Goal: Use online tool/utility: Utilize a website feature to perform a specific function

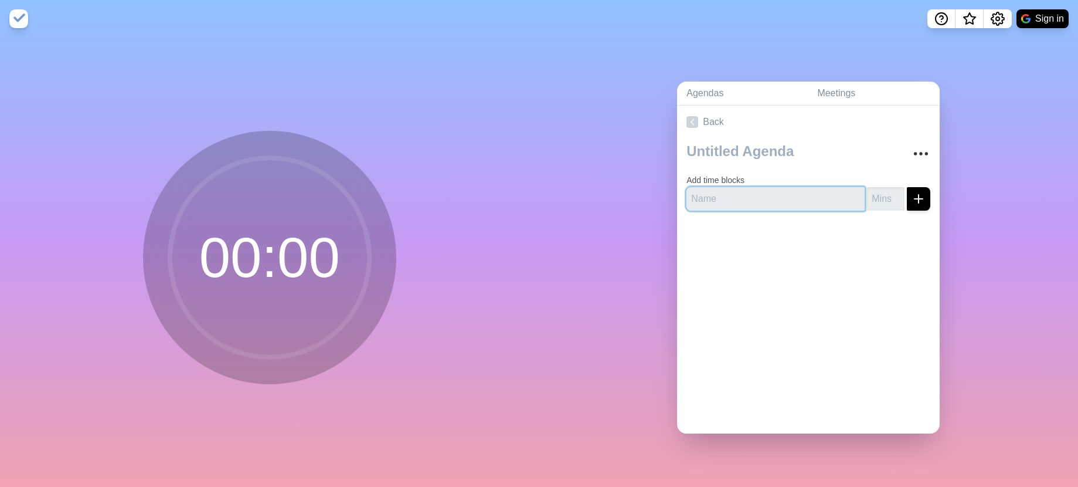
click at [746, 197] on input "text" at bounding box center [775, 198] width 178 height 23
type input "day"
click at [871, 198] on input "number" at bounding box center [886, 198] width 38 height 23
click at [886, 191] on input "1" at bounding box center [886, 198] width 38 height 23
click at [886, 191] on input "2" at bounding box center [886, 198] width 38 height 23
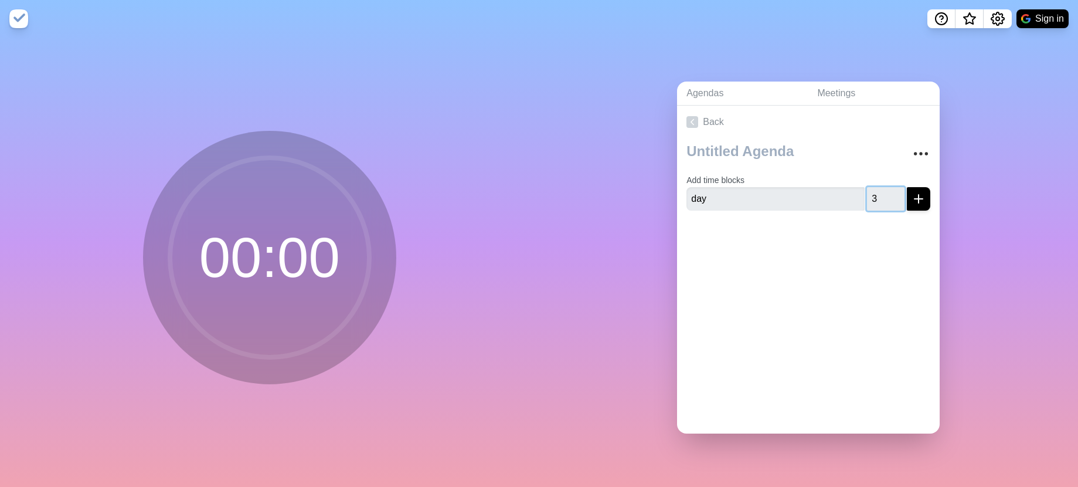
click at [886, 191] on input "3" at bounding box center [886, 198] width 38 height 23
type input "4"
click at [886, 191] on input "4" at bounding box center [886, 198] width 38 height 23
click at [919, 195] on line "submit" at bounding box center [919, 199] width 0 height 8
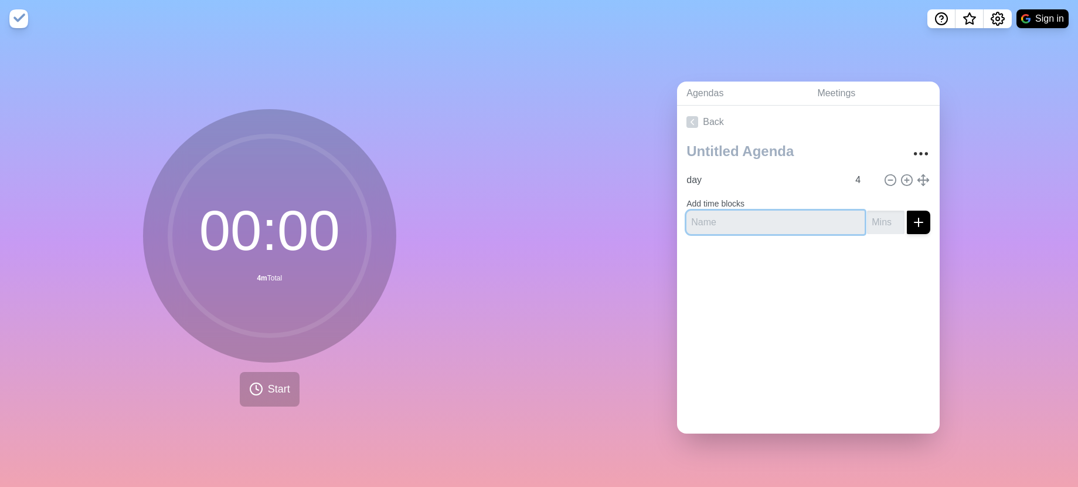
click at [727, 216] on input "text" at bounding box center [775, 221] width 178 height 23
type input "new guy"
click at [882, 212] on input "1" at bounding box center [886, 221] width 38 height 23
click at [882, 212] on input "2" at bounding box center [886, 221] width 38 height 23
click at [882, 212] on input "3" at bounding box center [886, 221] width 38 height 23
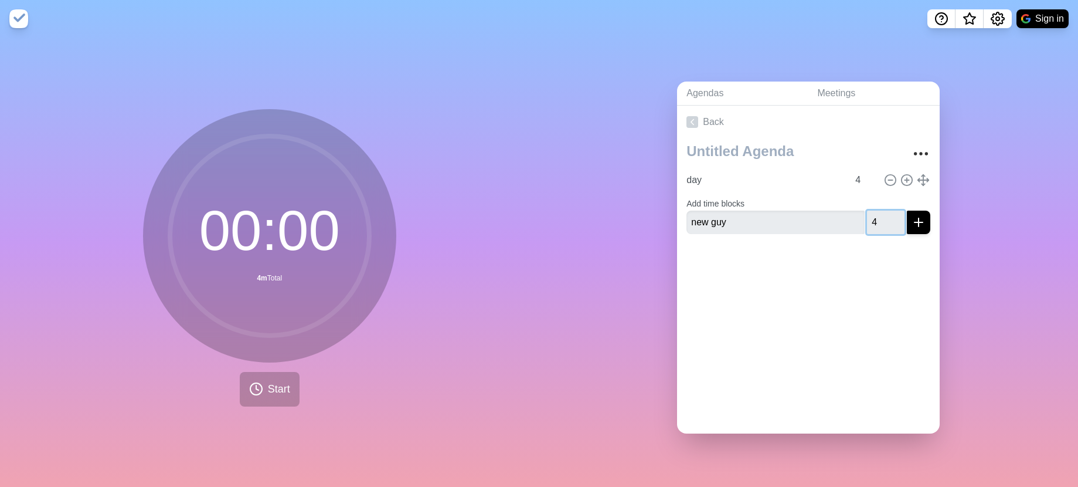
type input "4"
click at [882, 212] on input "4" at bounding box center [886, 221] width 38 height 23
click at [912, 220] on icon "submit" at bounding box center [919, 222] width 14 height 14
click at [724, 234] on input "text" at bounding box center [775, 231] width 178 height 23
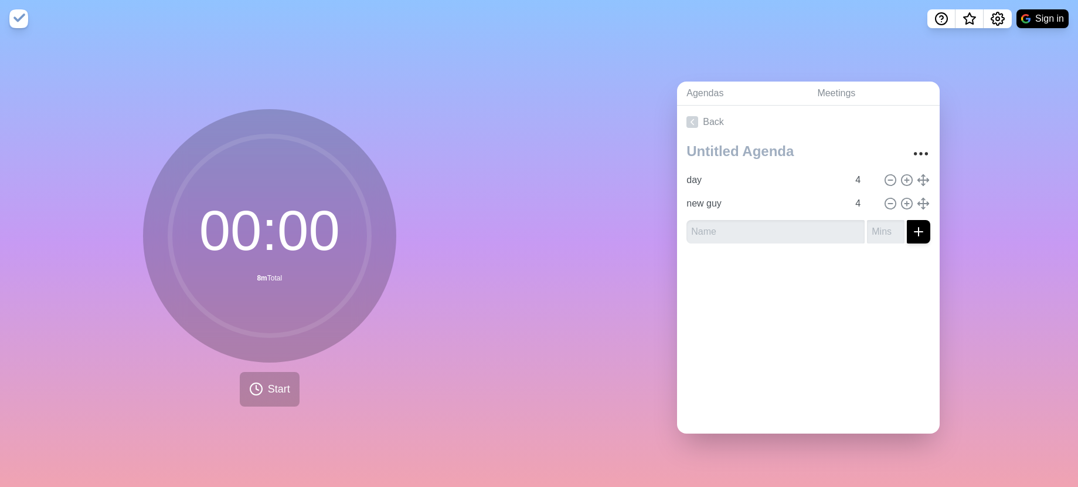
click at [763, 343] on div "Back day 4 new guy 4" at bounding box center [808, 270] width 263 height 328
click at [254, 383] on icon at bounding box center [256, 389] width 14 height 14
